Goal: Obtain resource: Download file/media

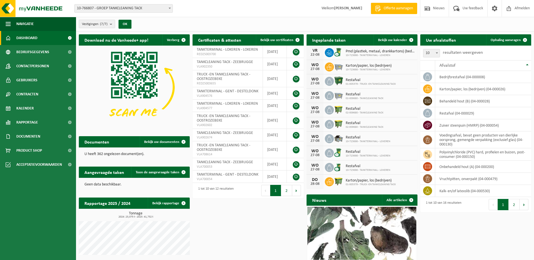
click at [169, 8] on b at bounding box center [170, 8] width 2 height 1
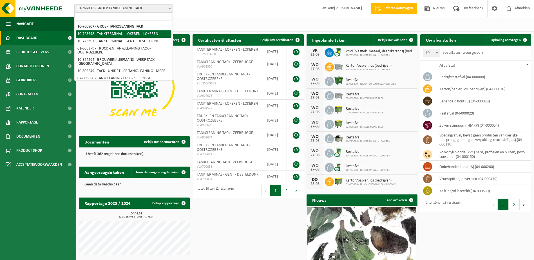
select select "3297"
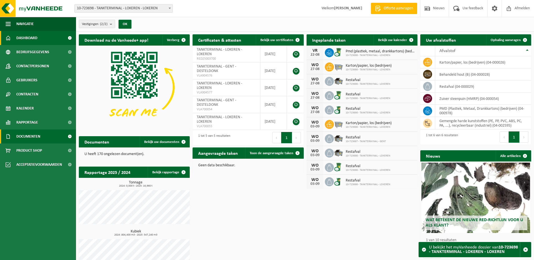
click at [38, 133] on span "Documenten" at bounding box center [28, 137] width 24 height 14
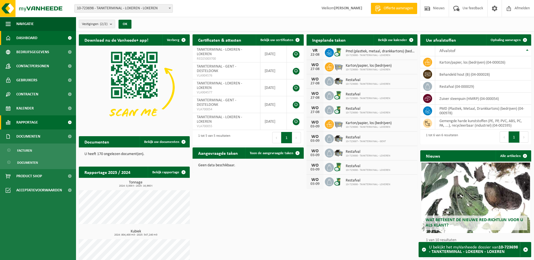
click at [35, 124] on span "Rapportage" at bounding box center [27, 122] width 22 height 14
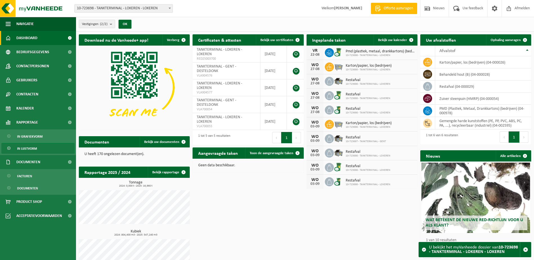
click at [31, 147] on span "In lijstvorm" at bounding box center [27, 148] width 20 height 11
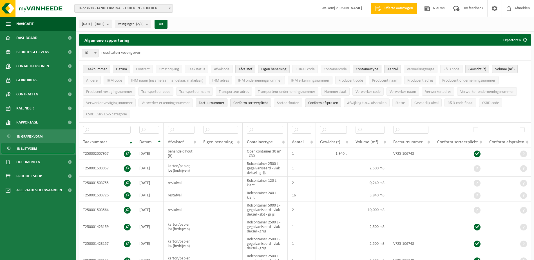
click at [112, 23] on button "[DATE] - [DATE]" at bounding box center [95, 24] width 33 height 8
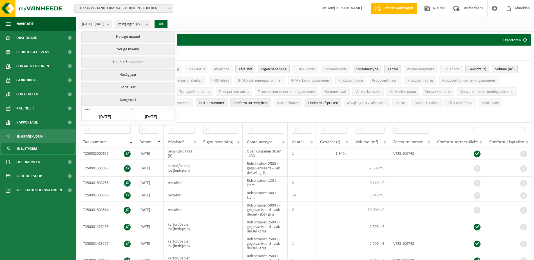
click at [118, 115] on input "[DATE]" at bounding box center [105, 117] width 44 height 8
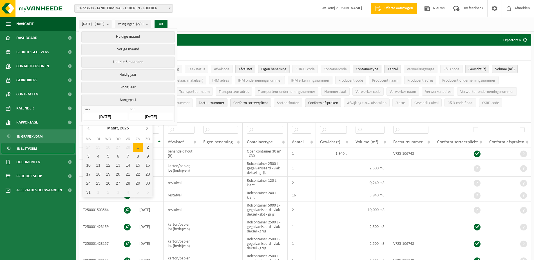
click at [147, 128] on icon at bounding box center [146, 128] width 1 height 3
click at [99, 146] on div "1" at bounding box center [98, 147] width 10 height 9
type input "2025-04-01"
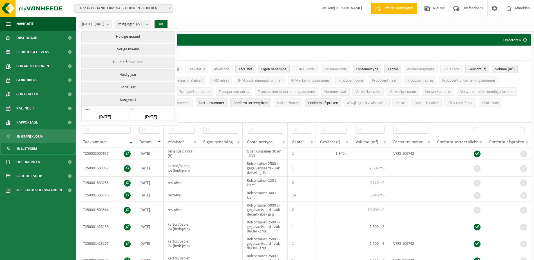
click at [157, 114] on input "[DATE]" at bounding box center [151, 117] width 44 height 8
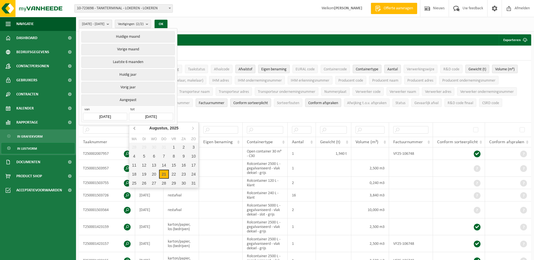
click at [133, 128] on icon at bounding box center [134, 128] width 9 height 9
click at [145, 146] on div "1" at bounding box center [144, 147] width 10 height 9
type input "2025-07-01"
type input "2025-04-01"
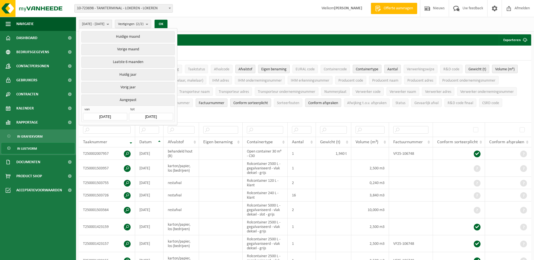
click at [195, 22] on div "2025-04-01 - 2025-07-01 Huidige maand Vorige maand Laatste 6 maanden Huidig jaa…" at bounding box center [305, 24] width 458 height 15
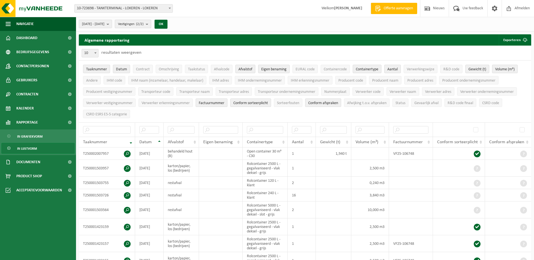
click at [144, 23] on count "(2/2)" at bounding box center [140, 24] width 8 height 4
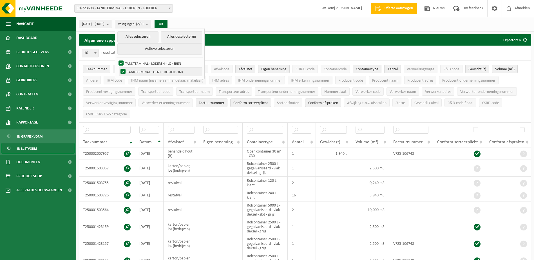
click at [138, 70] on label "TANKTERMINAL - GENT - DESTELDONK" at bounding box center [160, 72] width 83 height 8
click at [119, 68] on input "TANKTERMINAL - GENT - DESTELDONK" at bounding box center [118, 67] width 0 height 0
click at [191, 18] on div "2025-04-01 - 2025-07-01 Huidige maand Vorige maand Laatste 6 maanden Huidig jaa…" at bounding box center [305, 24] width 458 height 15
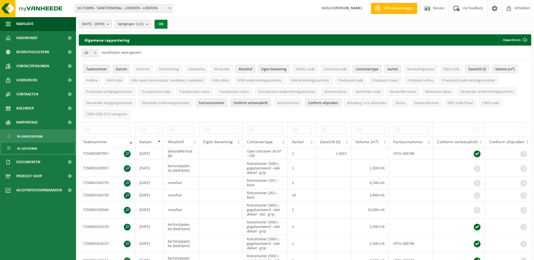
click at [168, 20] on button "OK" at bounding box center [161, 24] width 13 height 9
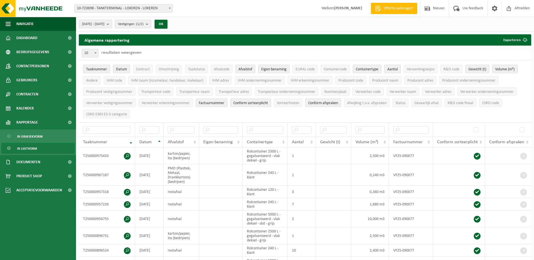
click at [97, 68] on span "Taaknummer" at bounding box center [96, 69] width 21 height 4
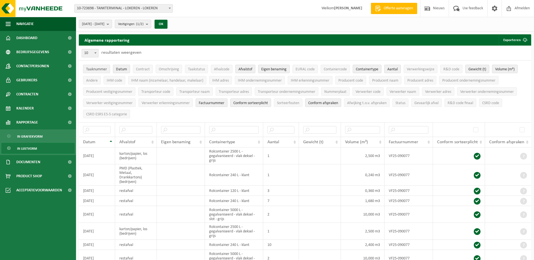
click at [93, 68] on span "Taaknummer" at bounding box center [96, 69] width 21 height 4
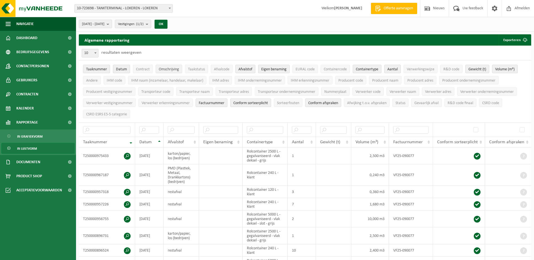
click at [160, 68] on span "Omschrijving" at bounding box center [169, 69] width 20 height 4
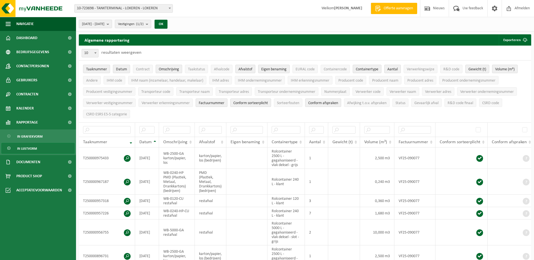
click at [162, 67] on span "Omschrijving" at bounding box center [169, 69] width 20 height 4
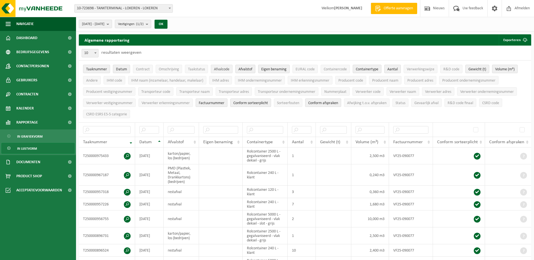
click at [214, 67] on button "Afvalcode" at bounding box center [222, 69] width 22 height 8
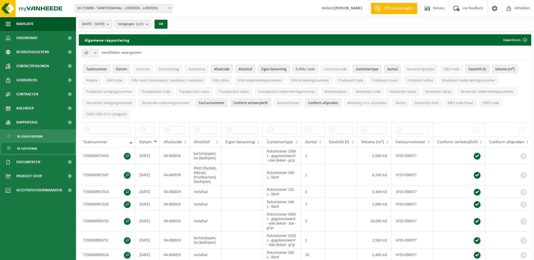
click at [301, 70] on span "EURAL code" at bounding box center [305, 69] width 19 height 4
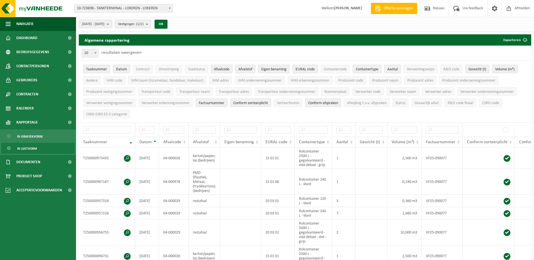
click at [369, 67] on span "Containertype" at bounding box center [367, 69] width 23 height 4
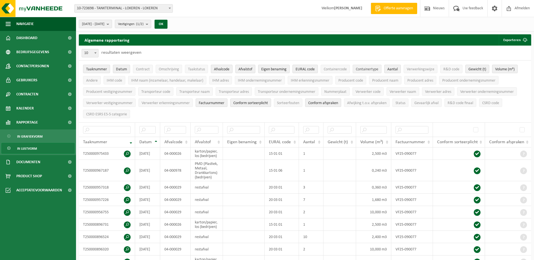
click at [372, 68] on span "Containertype" at bounding box center [367, 69] width 23 height 4
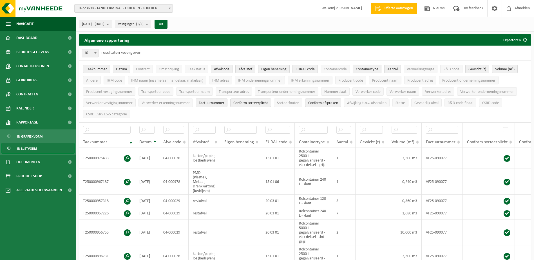
click at [372, 68] on span "Containertype" at bounding box center [367, 69] width 23 height 4
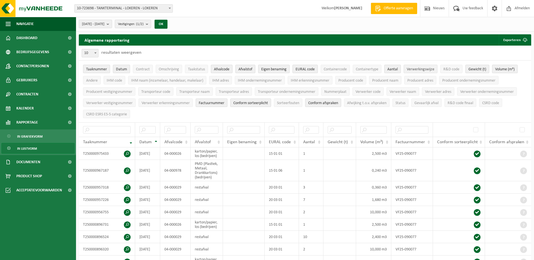
click at [422, 67] on span "Verwerkingswijze" at bounding box center [421, 69] width 28 height 4
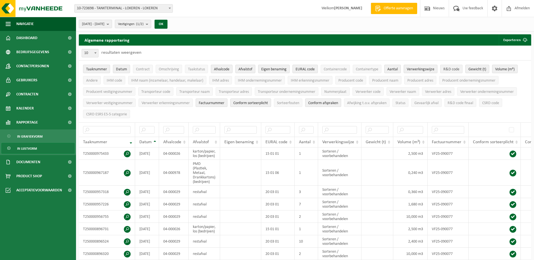
click at [453, 66] on button "R&D code" at bounding box center [451, 69] width 22 height 8
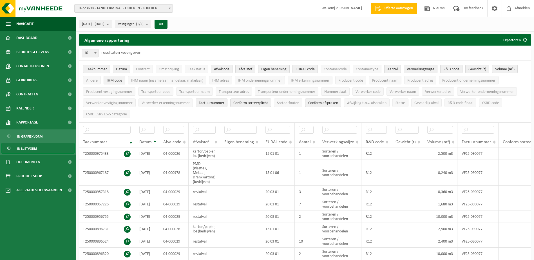
click at [119, 79] on span "IHM code" at bounding box center [114, 81] width 15 height 4
click at [149, 79] on span "IHM naam (inzamelaar, handelaar, makelaar)" at bounding box center [167, 81] width 72 height 4
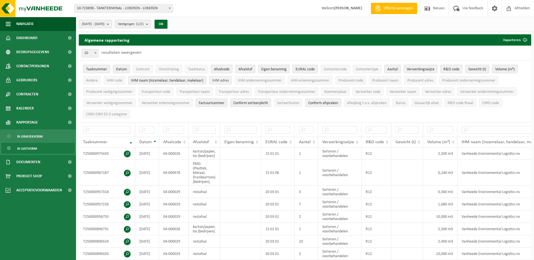
click at [224, 79] on span "IHM adres" at bounding box center [220, 81] width 17 height 4
click at [259, 79] on span "IHM ondernemingsnummer" at bounding box center [260, 81] width 44 height 4
click at [306, 79] on span "IHM erkenningsnummer" at bounding box center [310, 81] width 39 height 4
click at [351, 79] on span "Producent code" at bounding box center [350, 81] width 25 height 4
click at [357, 80] on span "Producent code" at bounding box center [350, 81] width 25 height 4
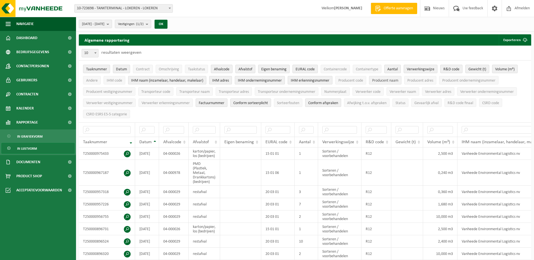
click at [387, 77] on button "Producent naam" at bounding box center [385, 80] width 32 height 8
click at [430, 80] on span "Producent adres" at bounding box center [420, 81] width 26 height 4
click at [470, 79] on span "Producent ondernemingsnummer" at bounding box center [468, 81] width 53 height 4
click at [107, 88] on button "Producent vestigingsnummer" at bounding box center [109, 91] width 52 height 8
click at [202, 90] on span "Transporteur naam" at bounding box center [194, 92] width 30 height 4
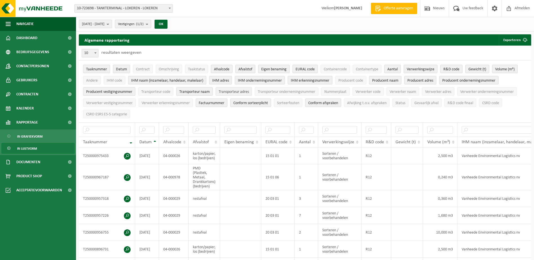
click at [234, 90] on span "Transporteur adres" at bounding box center [234, 92] width 30 height 4
click at [294, 90] on span "Transporteur ondernemingsnummer" at bounding box center [286, 92] width 57 height 4
click at [376, 90] on span "Verwerker code" at bounding box center [368, 92] width 25 height 4
click at [409, 90] on span "Verwerker naam" at bounding box center [403, 92] width 26 height 4
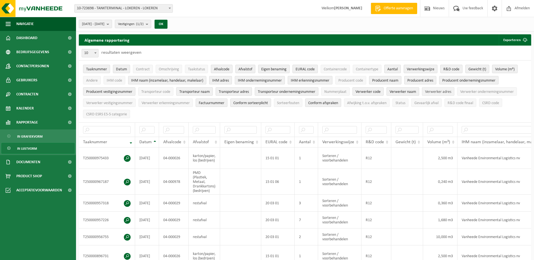
click at [437, 90] on span "Verwerker adres" at bounding box center [438, 92] width 26 height 4
click at [472, 90] on span "Verwerker ondernemingsnummer" at bounding box center [486, 92] width 53 height 4
click at [118, 103] on span "Verwerker vestigingsnummer" at bounding box center [109, 103] width 46 height 4
click at [175, 101] on span "Verwerker erkenningsnummer" at bounding box center [166, 103] width 48 height 4
click at [212, 101] on span "Factuurnummer" at bounding box center [212, 103] width 26 height 4
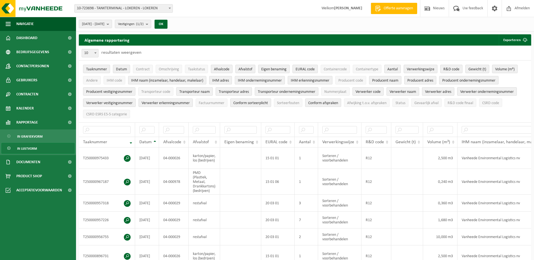
click at [265, 101] on span "Conform sorteerplicht" at bounding box center [250, 103] width 35 height 4
click at [335, 101] on span "Conform afspraken" at bounding box center [323, 103] width 30 height 4
click at [465, 101] on span "R&D code finaal" at bounding box center [461, 103] width 26 height 4
click at [494, 101] on span "CSRD code" at bounding box center [490, 103] width 17 height 4
click at [523, 39] on span "submit" at bounding box center [524, 39] width 11 height 11
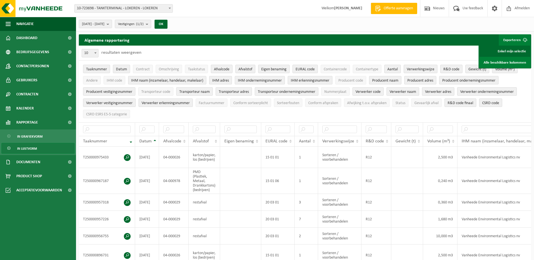
click at [510, 50] on link "Enkel mijn selectie" at bounding box center [505, 51] width 51 height 11
click at [151, 25] on b "submit" at bounding box center [148, 24] width 5 height 8
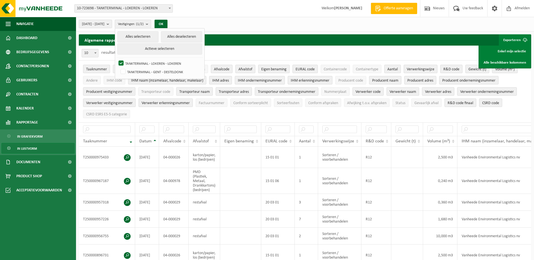
click at [293, 40] on div "Algemene rapportering Exporteren Enkel mijn selectie Alle beschikbare kolommen" at bounding box center [305, 39] width 452 height 11
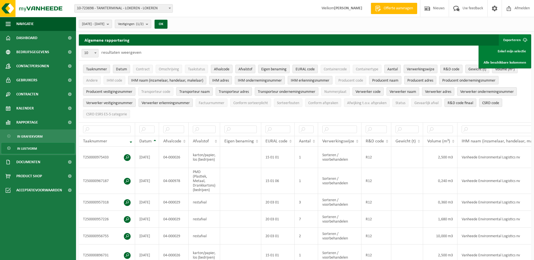
click at [151, 25] on b "submit" at bounding box center [148, 24] width 5 height 8
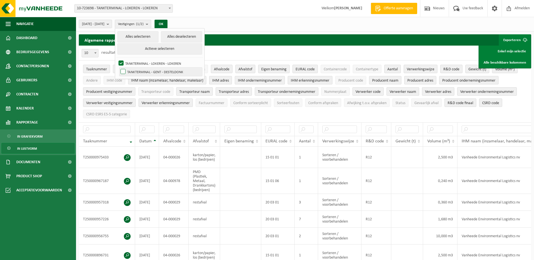
click at [137, 72] on label "TANKTERMINAL - GENT - DESTELDONK" at bounding box center [160, 72] width 83 height 8
click at [119, 68] on input "TANKTERMINAL - GENT - DESTELDONK" at bounding box center [118, 67] width 0 height 0
checkbox input "true"
click at [135, 61] on label "TANKTERMINAL - LOKEREN - LOKEREN" at bounding box center [159, 63] width 85 height 8
click at [117, 59] on input "TANKTERMINAL - LOKEREN - LOKEREN" at bounding box center [116, 59] width 0 height 0
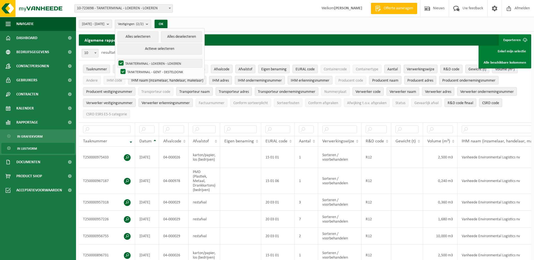
checkbox input "false"
click at [264, 35] on div "Algemene rapportering Exporteren Enkel mijn selectie Alle beschikbare kolommen" at bounding box center [305, 39] width 452 height 11
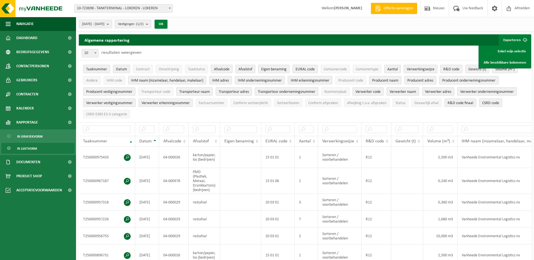
click at [168, 23] on button "OK" at bounding box center [161, 24] width 13 height 9
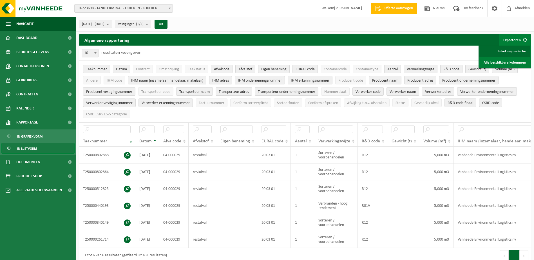
click at [501, 48] on link "Enkel mijn selectie" at bounding box center [505, 51] width 51 height 11
click at [243, 10] on div "Vestiging: 10-766807 - GROEP TANKCLEANING TACK 10-723698 - TANKTERMINAL - LOKER…" at bounding box center [267, 8] width 534 height 17
click at [151, 24] on button "Vestigingen (1/2)" at bounding box center [133, 24] width 36 height 8
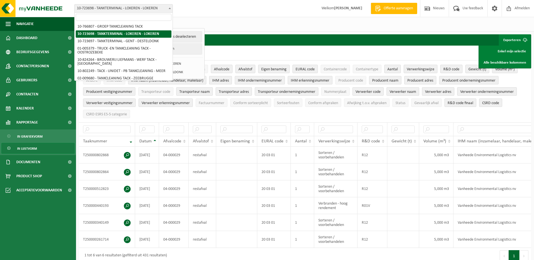
click at [170, 8] on b at bounding box center [170, 8] width 2 height 1
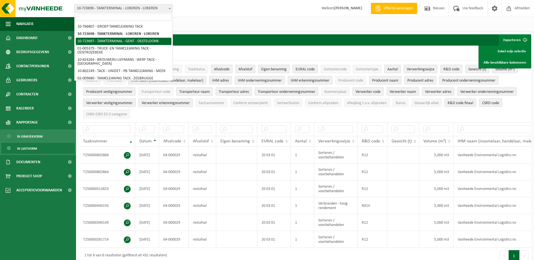
select select "3296"
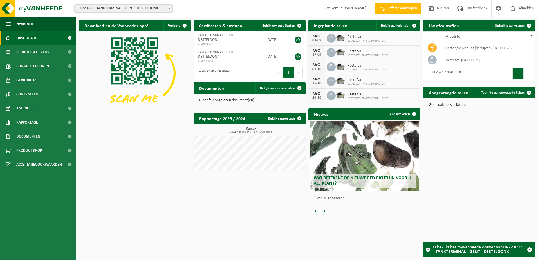
click at [160, 7] on span "10-723697 - TANKTERMINAL - GENT - DESTELDONK" at bounding box center [124, 9] width 98 height 8
click at [37, 123] on span "Rapportage" at bounding box center [27, 122] width 22 height 14
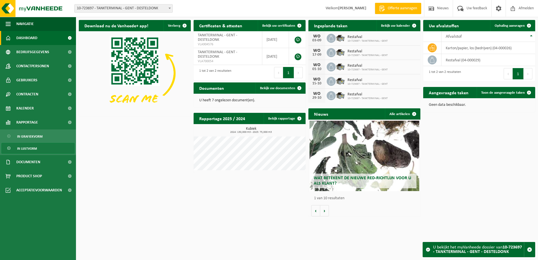
click at [34, 147] on span "In lijstvorm" at bounding box center [27, 148] width 20 height 11
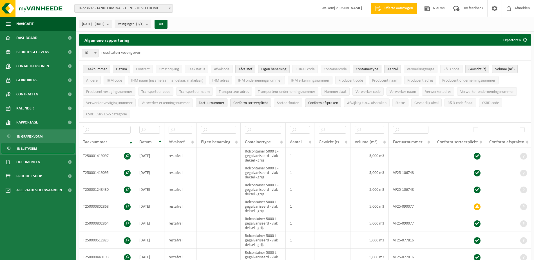
click at [151, 22] on b "submit" at bounding box center [148, 24] width 5 height 8
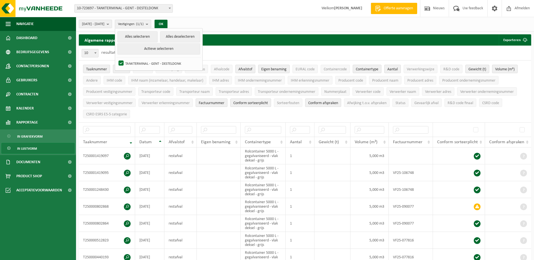
click at [262, 49] on div "10 25 50 100 10 resultaten weergeven" at bounding box center [305, 53] width 452 height 15
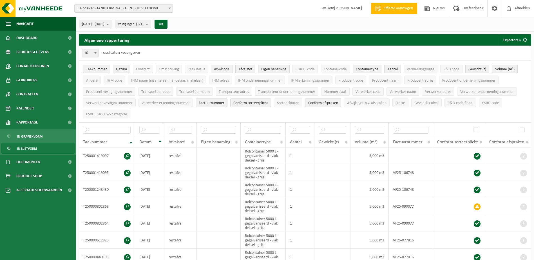
click at [227, 69] on span "Afvalcode" at bounding box center [221, 69] width 15 height 4
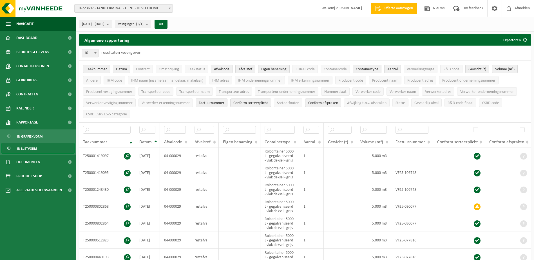
click at [227, 69] on span "Afvalcode" at bounding box center [221, 69] width 15 height 4
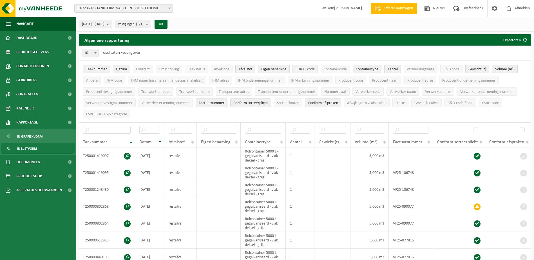
click at [309, 68] on span "EURAL code" at bounding box center [305, 69] width 19 height 4
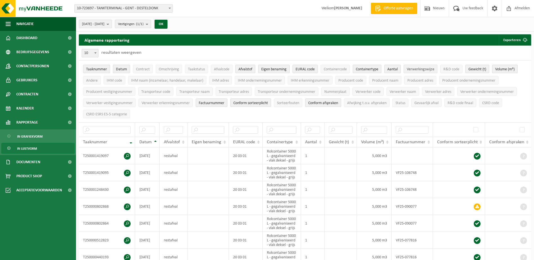
click at [429, 69] on span "Verwerkingswijze" at bounding box center [421, 69] width 28 height 4
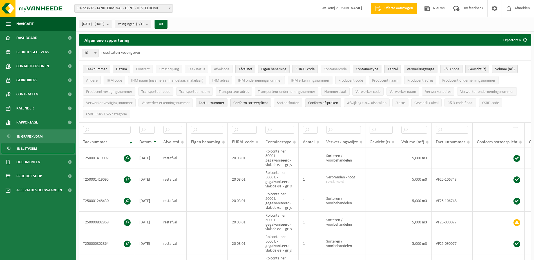
click at [450, 70] on span "R&D code" at bounding box center [451, 69] width 16 height 4
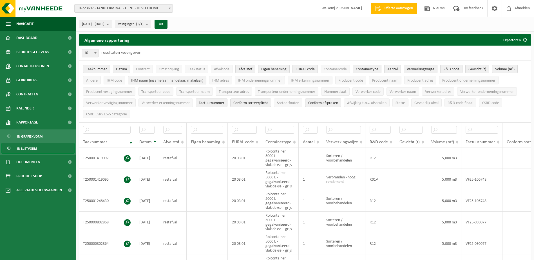
click at [170, 81] on span "IHM naam (inzamelaar, handelaar, makelaar)" at bounding box center [167, 81] width 72 height 4
click at [216, 80] on span "IHM adres" at bounding box center [220, 81] width 17 height 4
click at [253, 77] on button "IHM ondernemingsnummer" at bounding box center [260, 80] width 50 height 8
click at [316, 81] on span "IHM erkenningsnummer" at bounding box center [310, 81] width 39 height 4
click at [349, 79] on span "Producent code" at bounding box center [350, 81] width 25 height 4
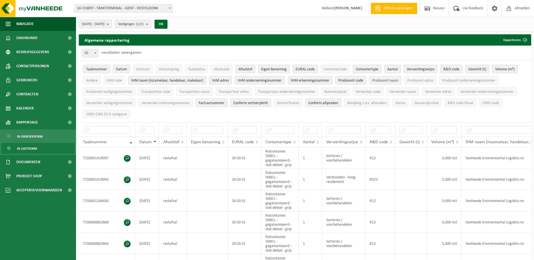
click at [382, 79] on span "Producent naam" at bounding box center [385, 81] width 26 height 4
click at [421, 81] on span "Producent adres" at bounding box center [420, 81] width 26 height 4
click at [468, 80] on span "Producent ondernemingsnummer" at bounding box center [468, 81] width 53 height 4
click at [110, 90] on span "Producent vestigingsnummer" at bounding box center [109, 92] width 46 height 4
click at [159, 90] on span "Transporteur code" at bounding box center [155, 92] width 29 height 4
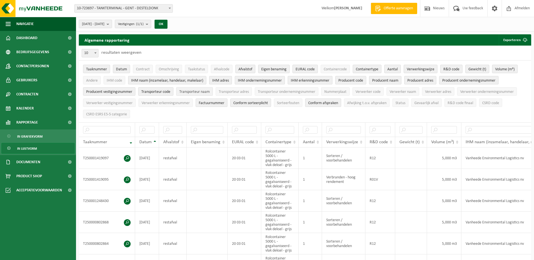
click at [199, 90] on span "Transporteur naam" at bounding box center [194, 92] width 30 height 4
click at [232, 90] on span "Transporteur adres" at bounding box center [234, 92] width 30 height 4
click at [278, 90] on span "Transporteur ondernemingsnummer" at bounding box center [286, 92] width 57 height 4
click at [408, 88] on button "Verwerker naam" at bounding box center [403, 91] width 33 height 8
click at [377, 90] on span "Verwerker code" at bounding box center [368, 92] width 25 height 4
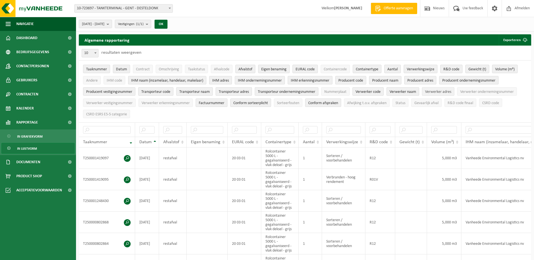
click at [444, 90] on span "Verwerker adres" at bounding box center [438, 92] width 26 height 4
click at [476, 90] on span "Verwerker ondernemingsnummer" at bounding box center [486, 92] width 53 height 4
click at [114, 102] on span "Verwerker vestigingsnummer" at bounding box center [109, 103] width 46 height 4
click at [161, 102] on span "Verwerker erkenningsnummer" at bounding box center [166, 103] width 48 height 4
click at [213, 101] on span "Factuurnummer" at bounding box center [212, 103] width 26 height 4
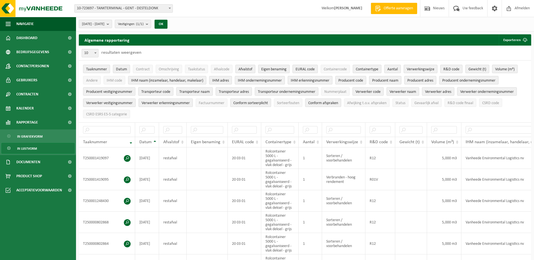
click at [255, 102] on span "Conform sorteerplicht" at bounding box center [250, 103] width 35 height 4
click at [324, 103] on span "Conform afspraken" at bounding box center [323, 103] width 30 height 4
click at [468, 102] on span "R&D code finaal" at bounding box center [461, 103] width 26 height 4
click at [492, 101] on span "CSRD code" at bounding box center [490, 103] width 17 height 4
click at [525, 37] on span "submit" at bounding box center [524, 39] width 11 height 11
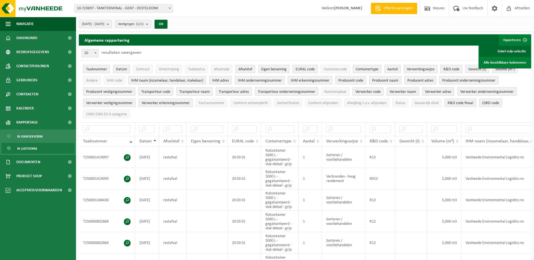
click at [511, 48] on link "Enkel mijn selectie" at bounding box center [505, 51] width 51 height 11
click at [112, 23] on b "submit" at bounding box center [109, 24] width 5 height 8
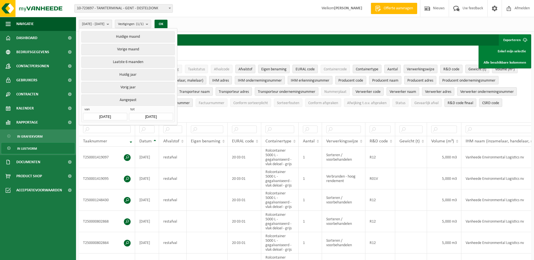
click at [108, 113] on input "[DATE]" at bounding box center [105, 117] width 44 height 8
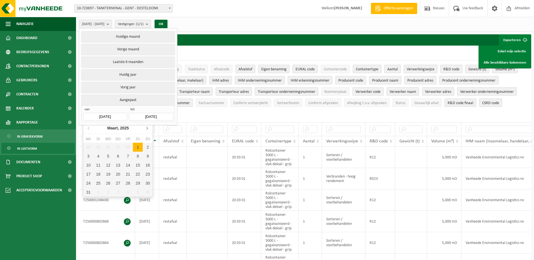
click at [146, 128] on icon at bounding box center [146, 128] width 9 height 9
click at [98, 146] on div "1" at bounding box center [98, 147] width 10 height 9
type input "2025-04-01"
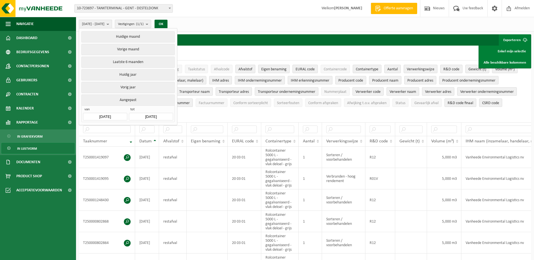
click at [150, 115] on input "[DATE]" at bounding box center [151, 117] width 44 height 8
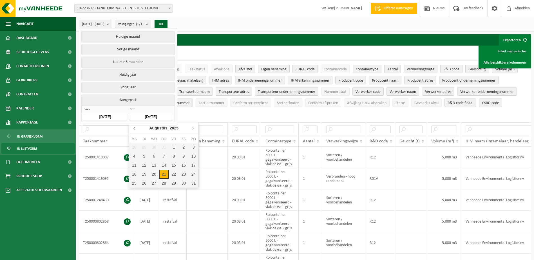
click at [131, 128] on icon at bounding box center [134, 128] width 9 height 9
click at [136, 146] on div "30" at bounding box center [134, 147] width 10 height 9
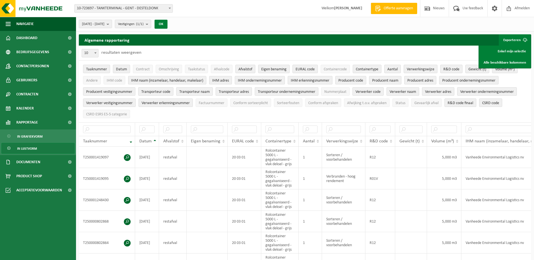
click at [168, 22] on button "OK" at bounding box center [161, 24] width 13 height 9
click at [500, 52] on link "Enkel mijn selectie" at bounding box center [505, 51] width 51 height 11
click at [278, 24] on div "2025-04-01 - 2025-06-30 Huidige maand Vorige maand Laatste 6 maanden Huidig jaa…" at bounding box center [305, 24] width 458 height 15
click at [168, 6] on span at bounding box center [170, 8] width 6 height 7
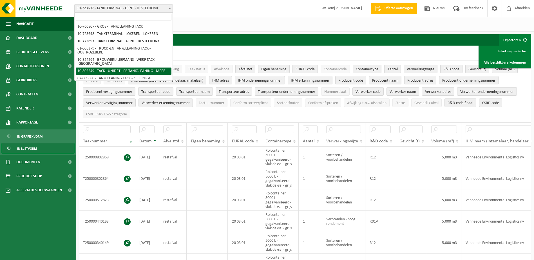
select select "33934"
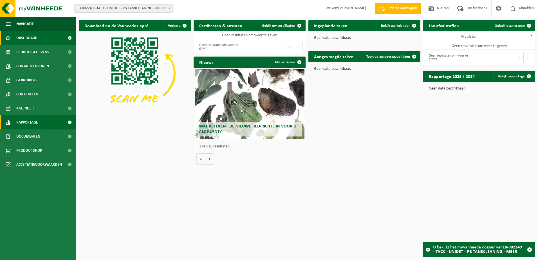
click at [37, 122] on span "Rapportage" at bounding box center [27, 122] width 22 height 14
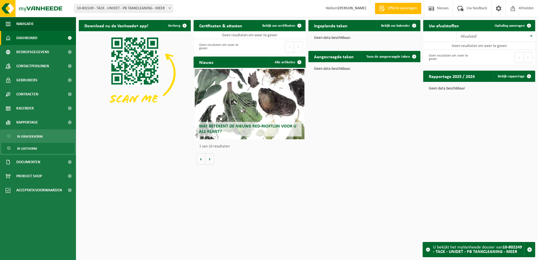
click at [26, 146] on span "In lijstvorm" at bounding box center [27, 148] width 20 height 11
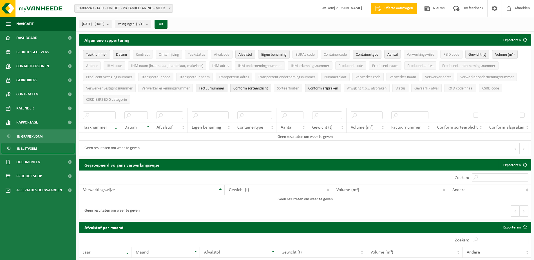
click at [112, 24] on button "[DATE] - [DATE]" at bounding box center [95, 24] width 33 height 8
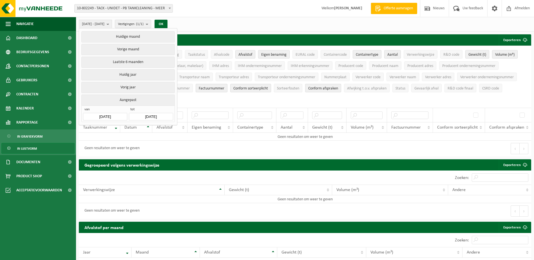
click at [107, 113] on input "[DATE]" at bounding box center [105, 117] width 44 height 8
click at [108, 113] on input "[DATE]" at bounding box center [105, 117] width 44 height 8
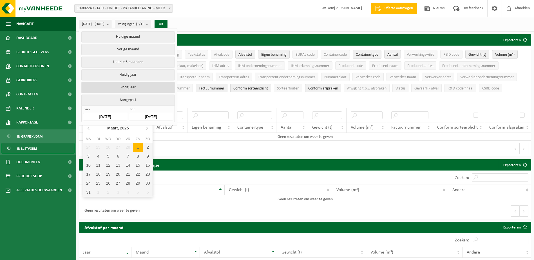
click at [131, 84] on button "Vorig jaar" at bounding box center [127, 87] width 93 height 11
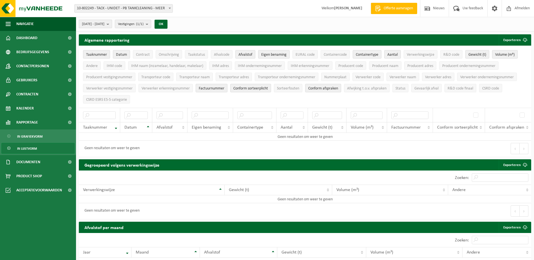
click at [112, 22] on b "submit" at bounding box center [109, 24] width 5 height 8
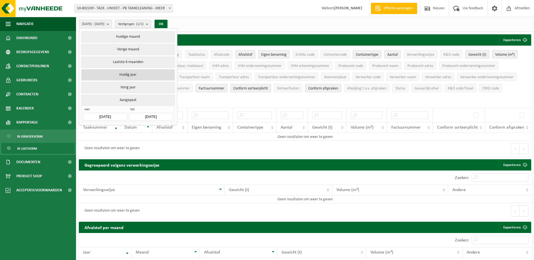
click at [134, 73] on button "Huidig jaar" at bounding box center [127, 74] width 93 height 11
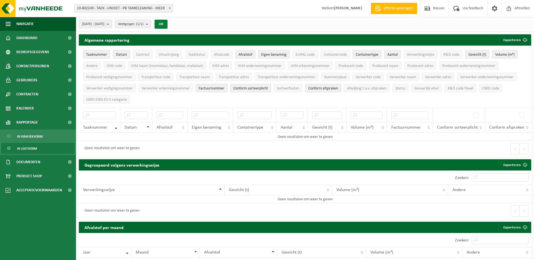
click at [168, 23] on button "OK" at bounding box center [161, 24] width 13 height 9
click at [112, 21] on button "[DATE] - [DATE]" at bounding box center [95, 24] width 33 height 8
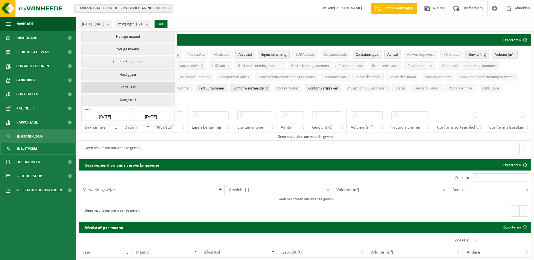
click at [122, 86] on button "Vorig jaar" at bounding box center [127, 87] width 93 height 11
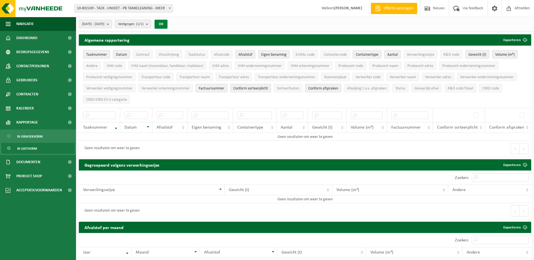
click at [168, 23] on button "OK" at bounding box center [161, 24] width 13 height 9
click at [104, 26] on span "[DATE] - [DATE]" at bounding box center [93, 24] width 23 height 8
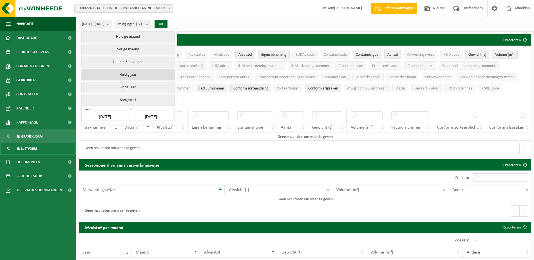
click at [136, 76] on button "Huidig jaar" at bounding box center [127, 74] width 93 height 11
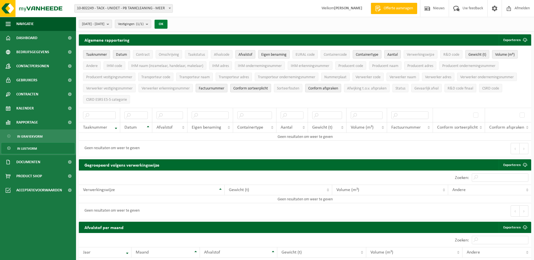
click at [168, 23] on button "OK" at bounding box center [161, 24] width 13 height 9
click at [168, 24] on button "OK" at bounding box center [161, 24] width 13 height 9
